Goal: Check status: Check status

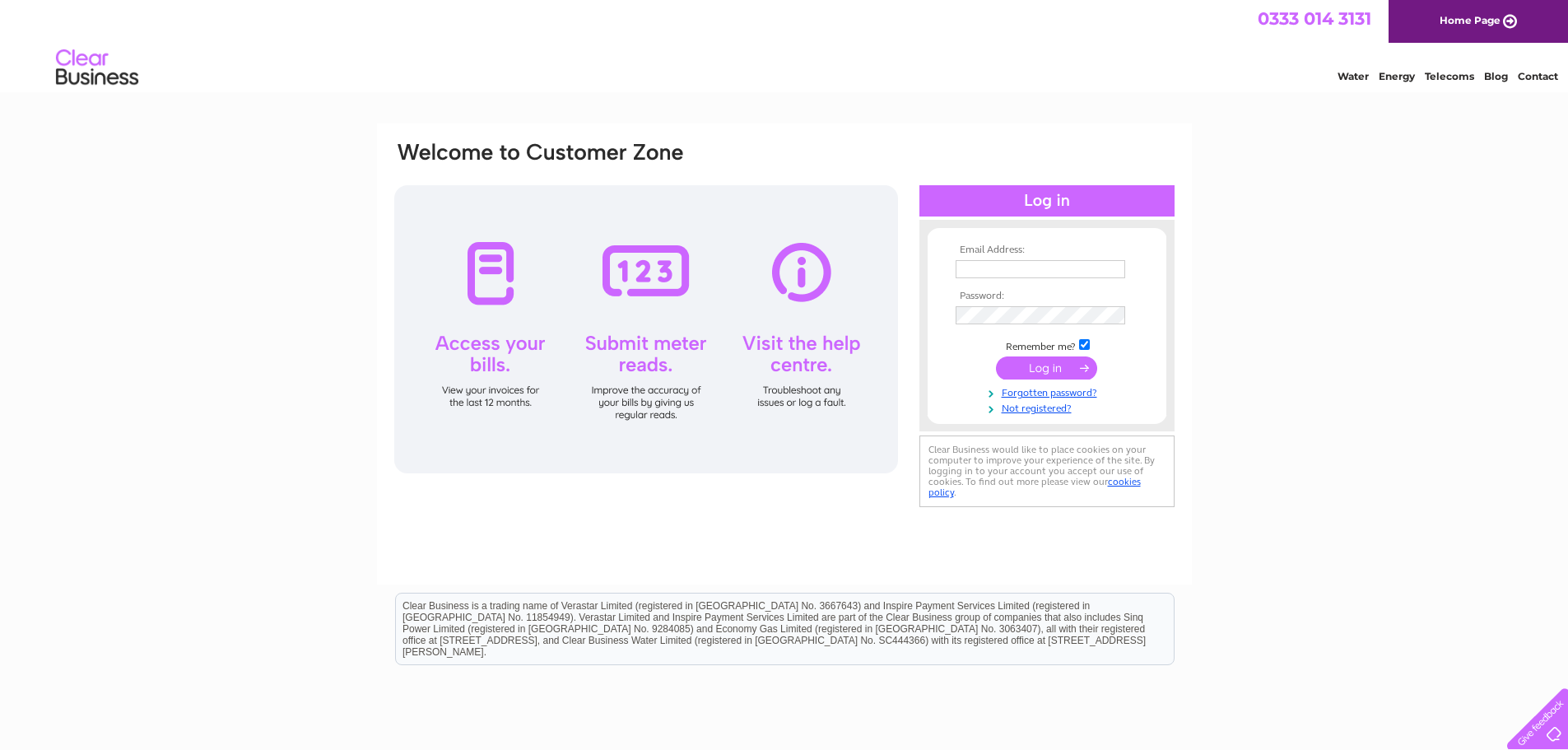
type input "accntspay@handt.co.uk"
click at [1032, 368] on input "submit" at bounding box center [1047, 368] width 102 height 23
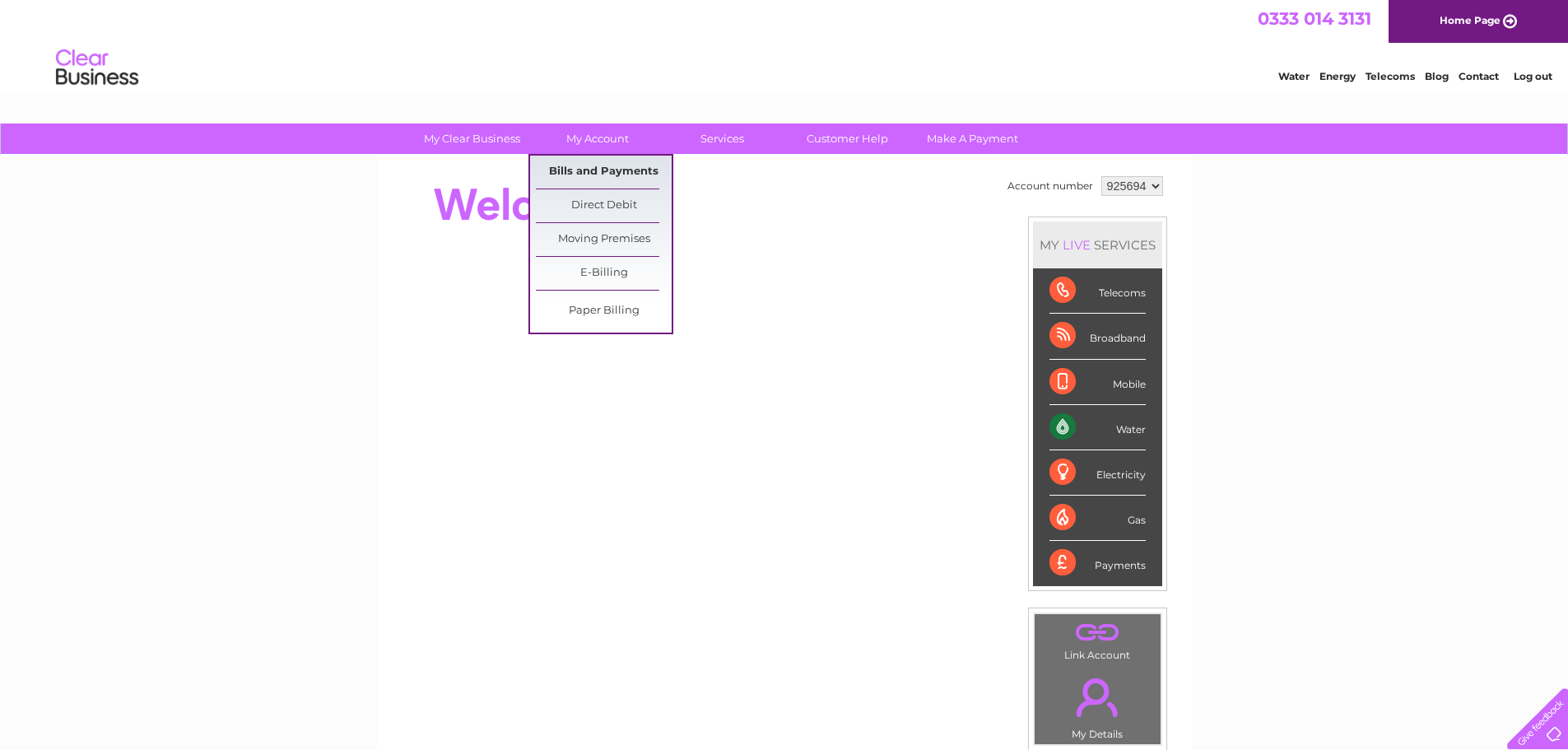
click at [603, 172] on link "Bills and Payments" at bounding box center [604, 172] width 136 height 33
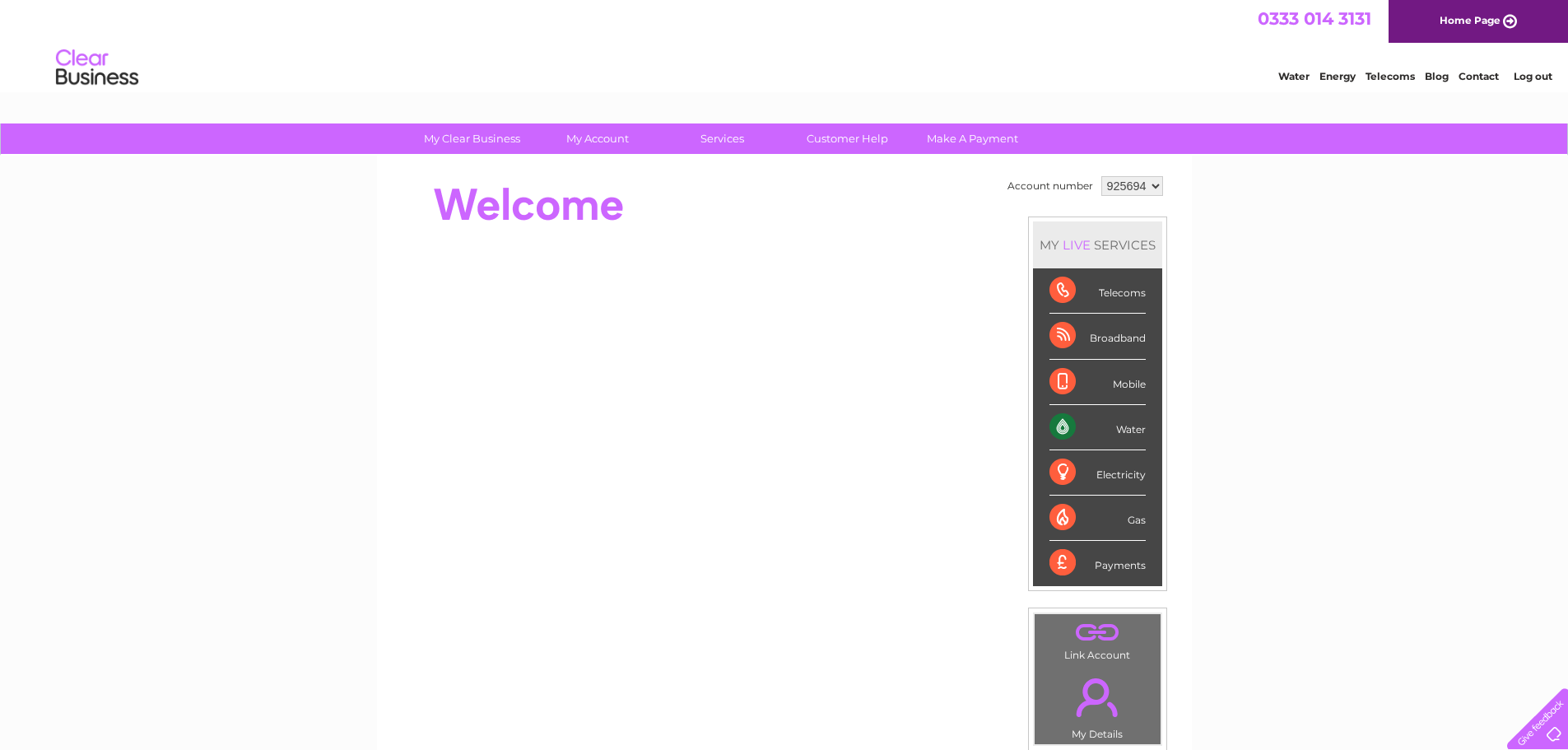
click at [1228, 322] on div "My Clear Business Login Details My Details My Preferences Link Account My Accou…" at bounding box center [784, 586] width 1568 height 926
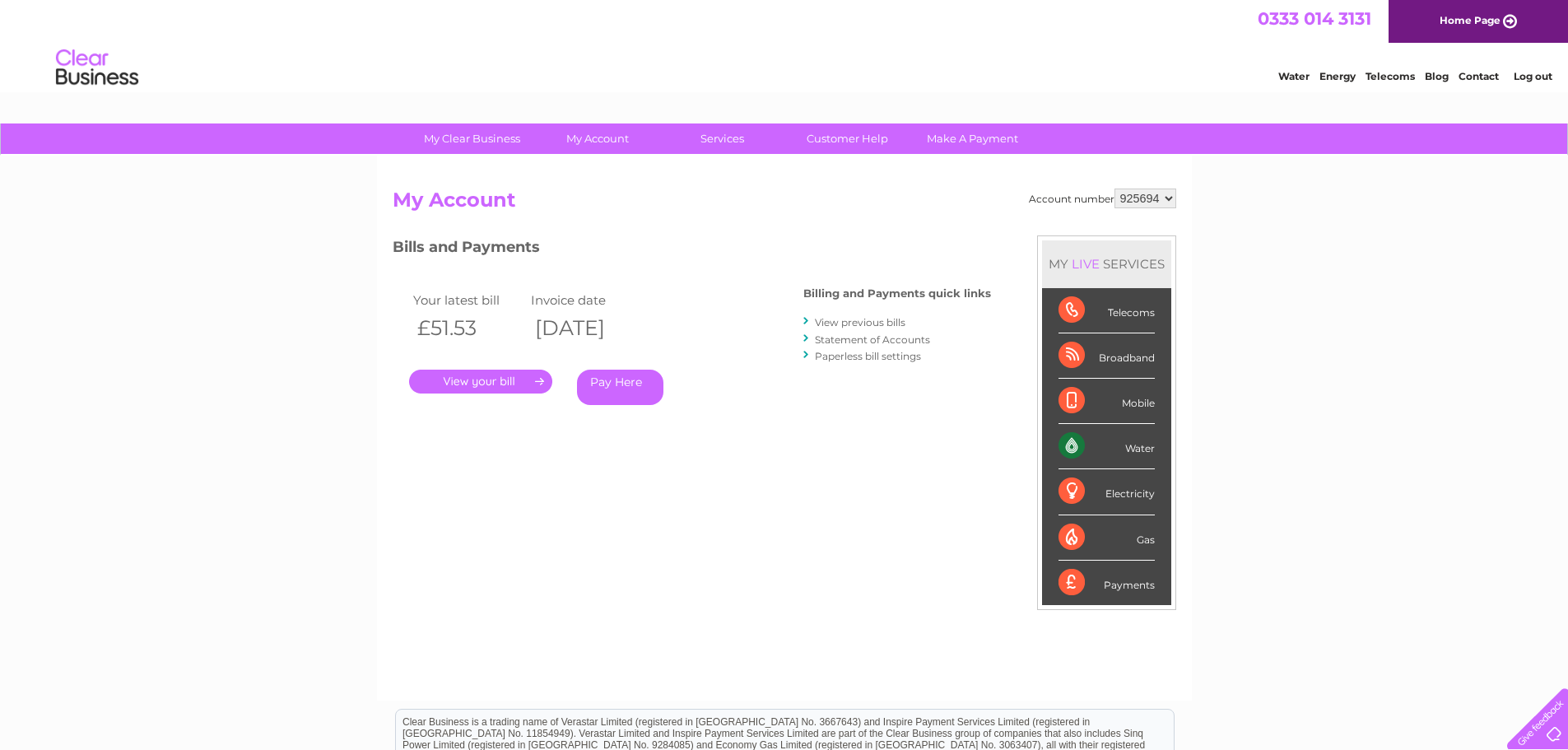
drag, startPoint x: 1170, startPoint y: 203, endPoint x: 1146, endPoint y: 207, distance: 24.3
click at [1167, 203] on select "925694 940429" at bounding box center [1146, 198] width 62 height 20
select select "940429"
click at [1115, 189] on select "925694 940429" at bounding box center [1146, 198] width 62 height 20
click at [616, 263] on h3 "Bills and Payments" at bounding box center [691, 249] width 598 height 28
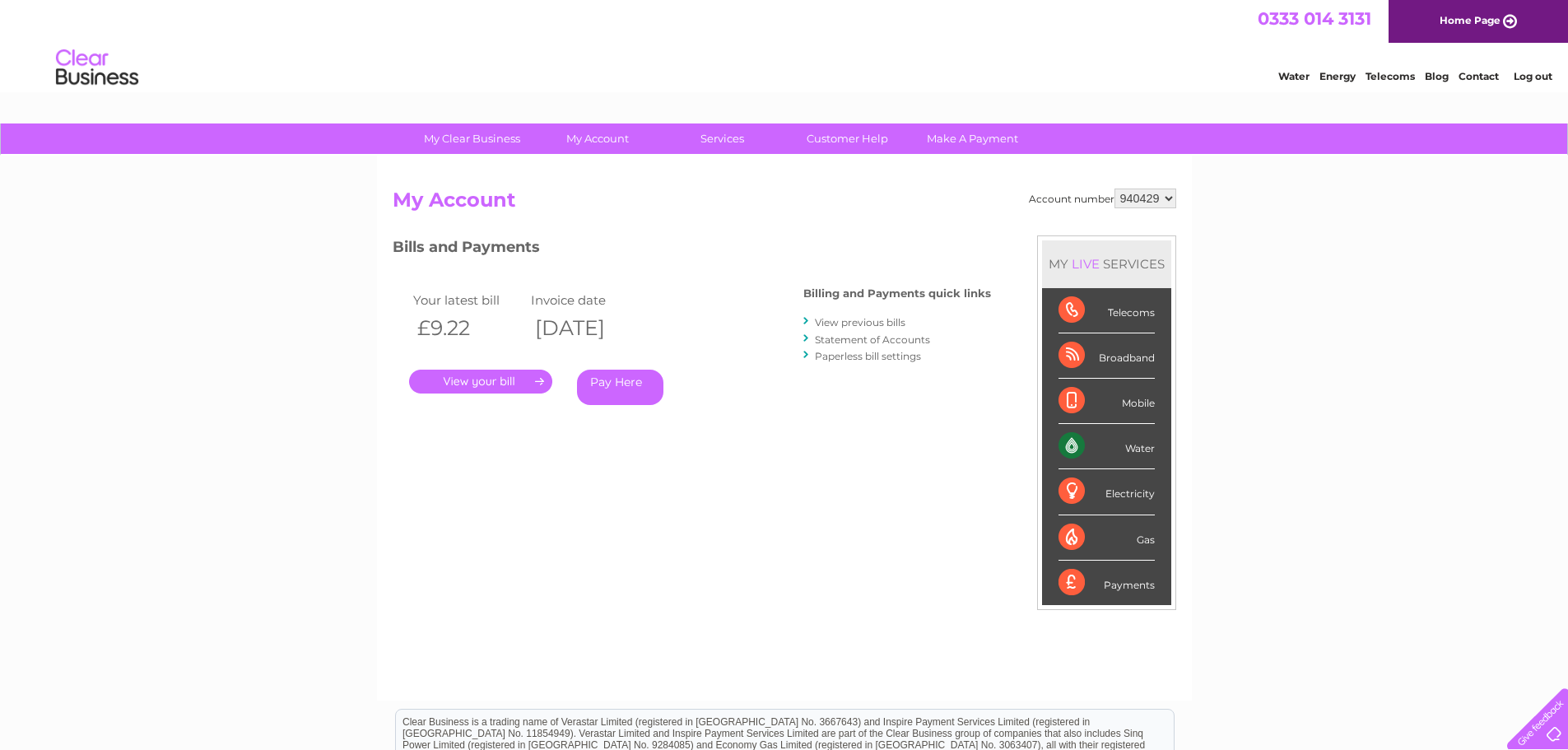
click at [864, 340] on link "Statement of Accounts" at bounding box center [873, 339] width 115 height 12
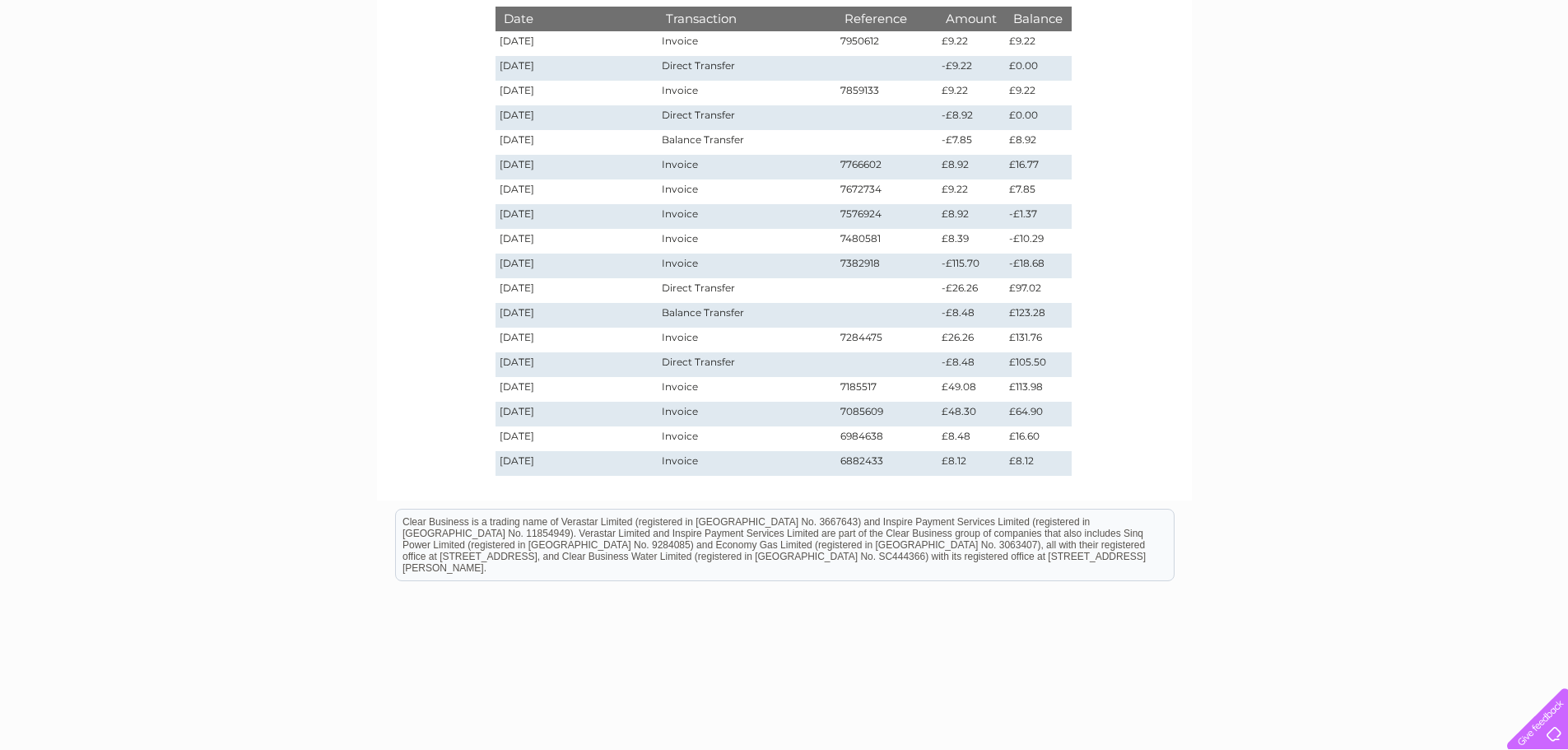
scroll to position [232, 0]
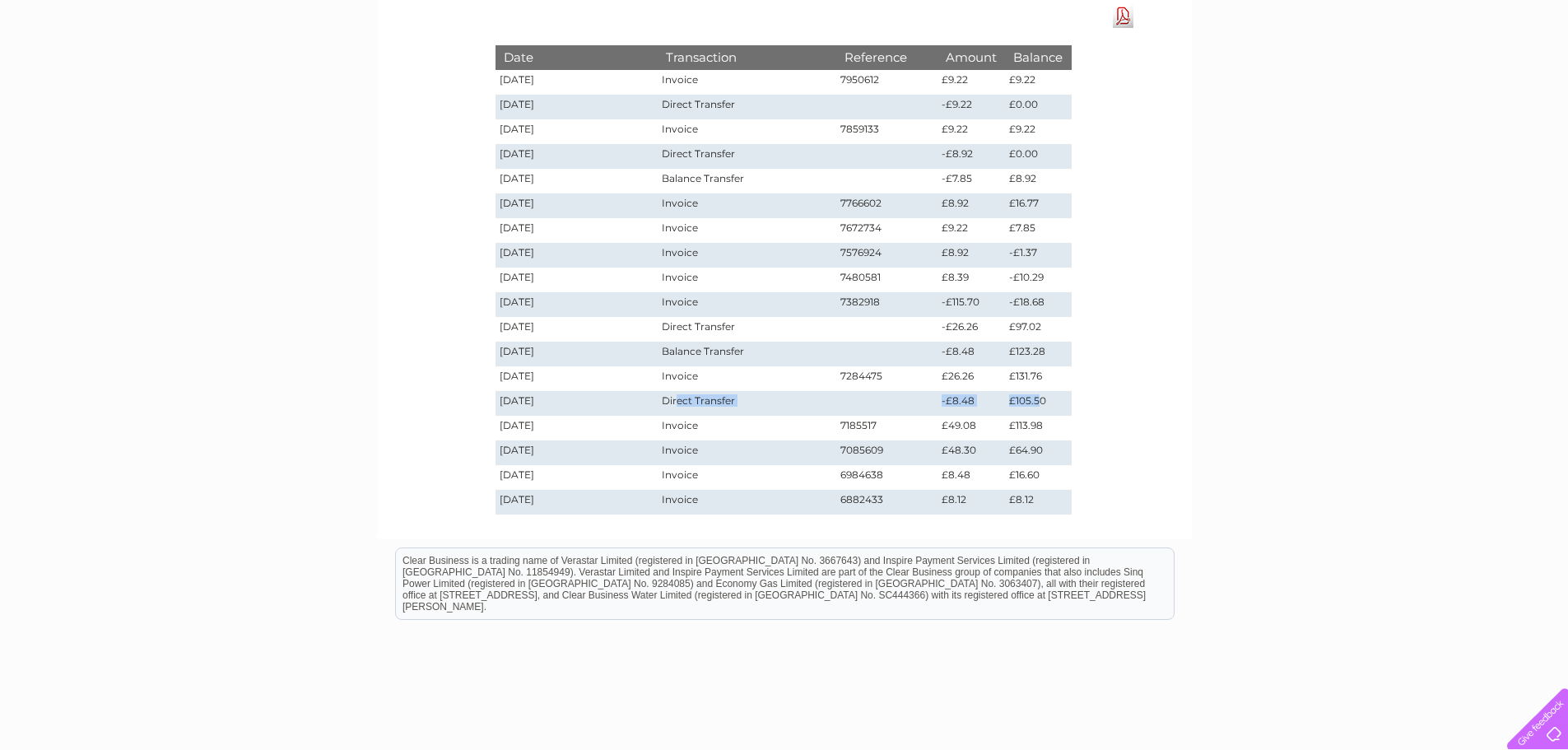
drag, startPoint x: 679, startPoint y: 400, endPoint x: 1037, endPoint y: 404, distance: 358.0
click at [1037, 404] on tr "[DATE] Direct Transfer -£8.48 £105.50" at bounding box center [784, 403] width 576 height 25
click at [1037, 404] on td "£105.50" at bounding box center [1038, 403] width 65 height 25
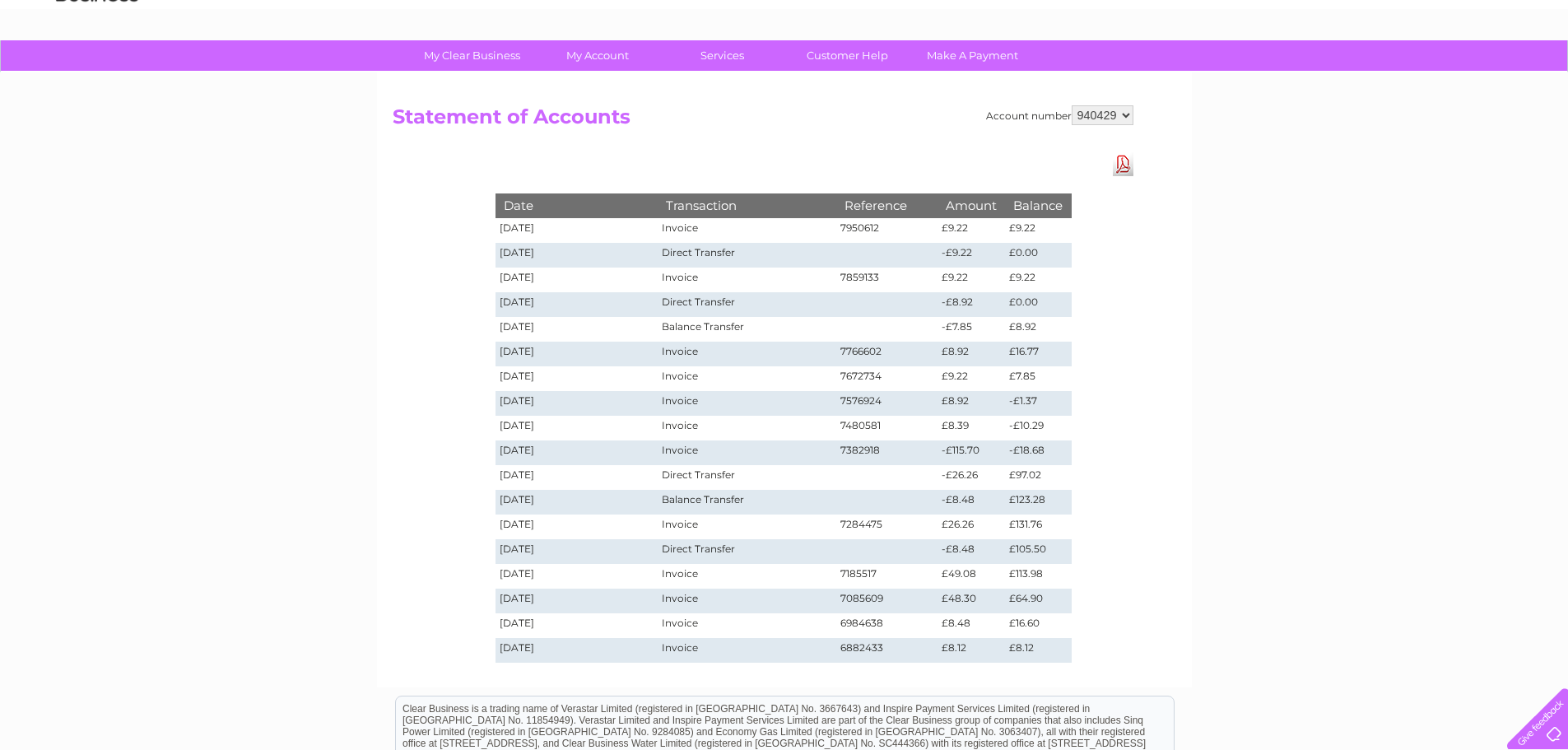
scroll to position [66, 0]
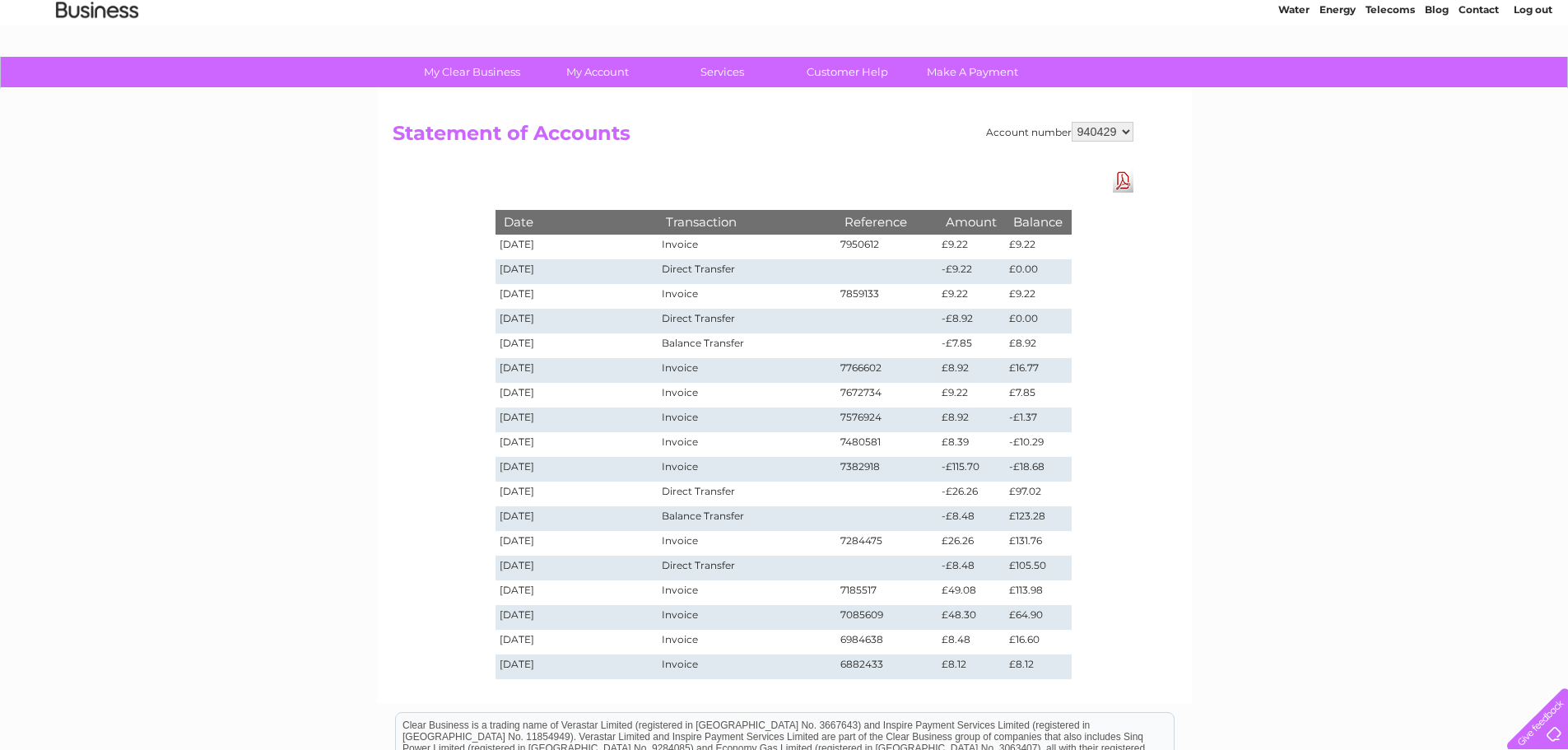
click at [1116, 139] on select "925694 940429" at bounding box center [1103, 132] width 62 height 20
select select "925694"
click at [1072, 122] on select "925694 940429" at bounding box center [1103, 132] width 62 height 20
